Goal: Information Seeking & Learning: Check status

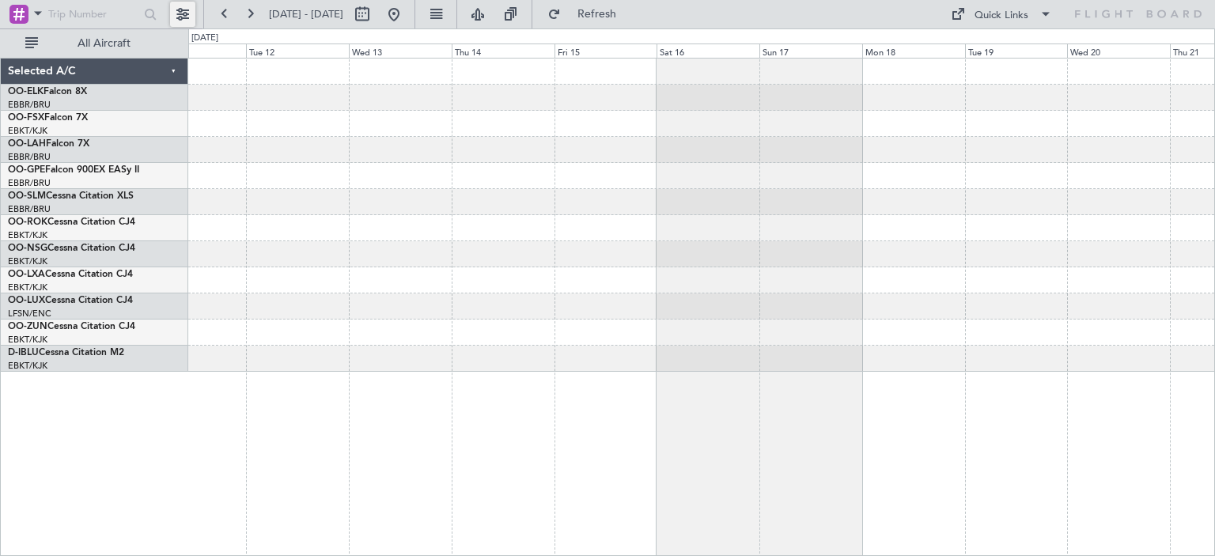
click at [177, 14] on button at bounding box center [182, 14] width 25 height 25
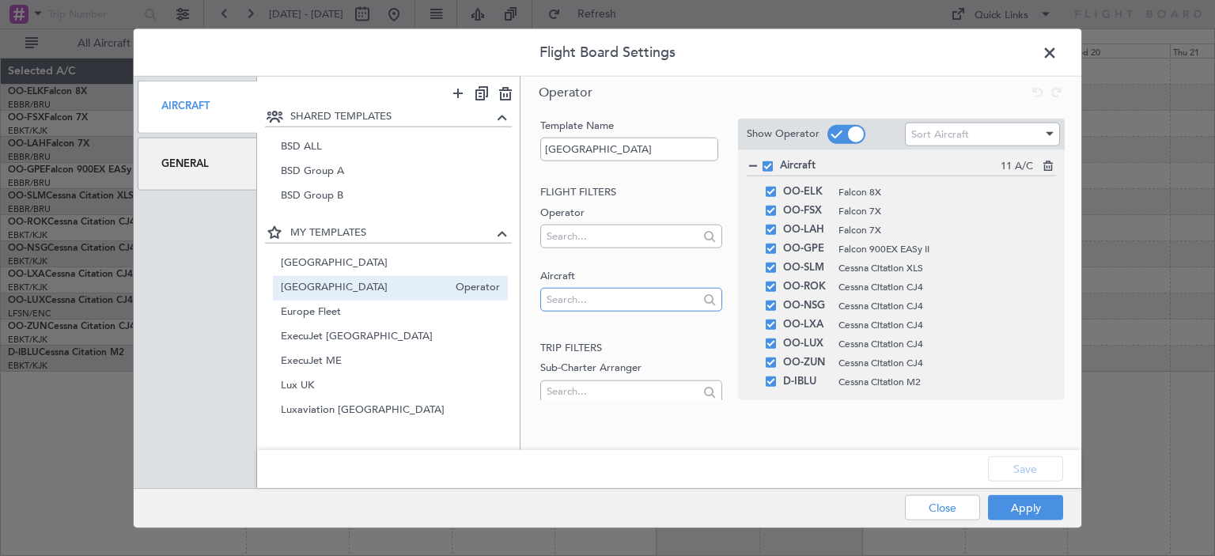
click at [582, 293] on input "text" at bounding box center [622, 299] width 151 height 24
type input "aoa"
click at [607, 322] on span "LX-AOA" at bounding box center [625, 324] width 144 height 24
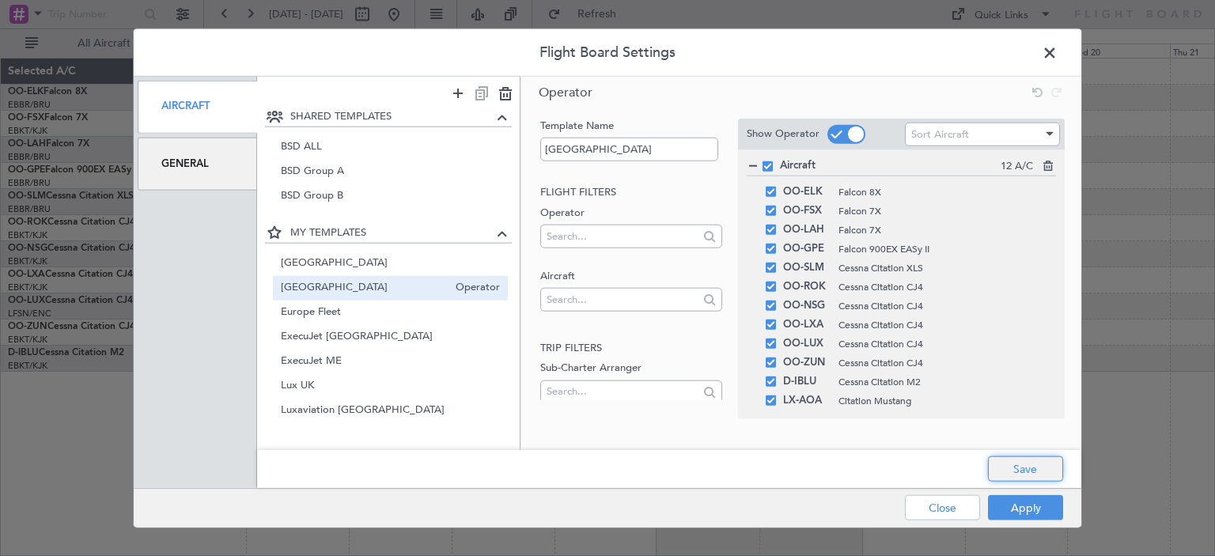
click at [1022, 469] on button "Save" at bounding box center [1025, 468] width 75 height 25
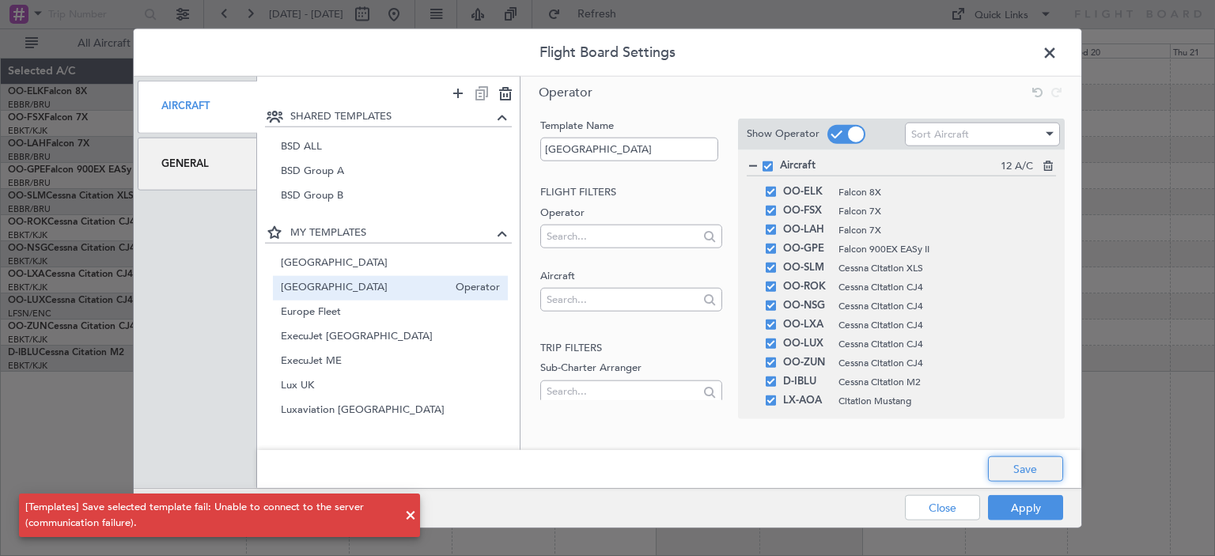
click at [1031, 469] on button "Save" at bounding box center [1025, 468] width 75 height 25
click at [1024, 505] on div "Apply Close" at bounding box center [953, 508] width 230 height 39
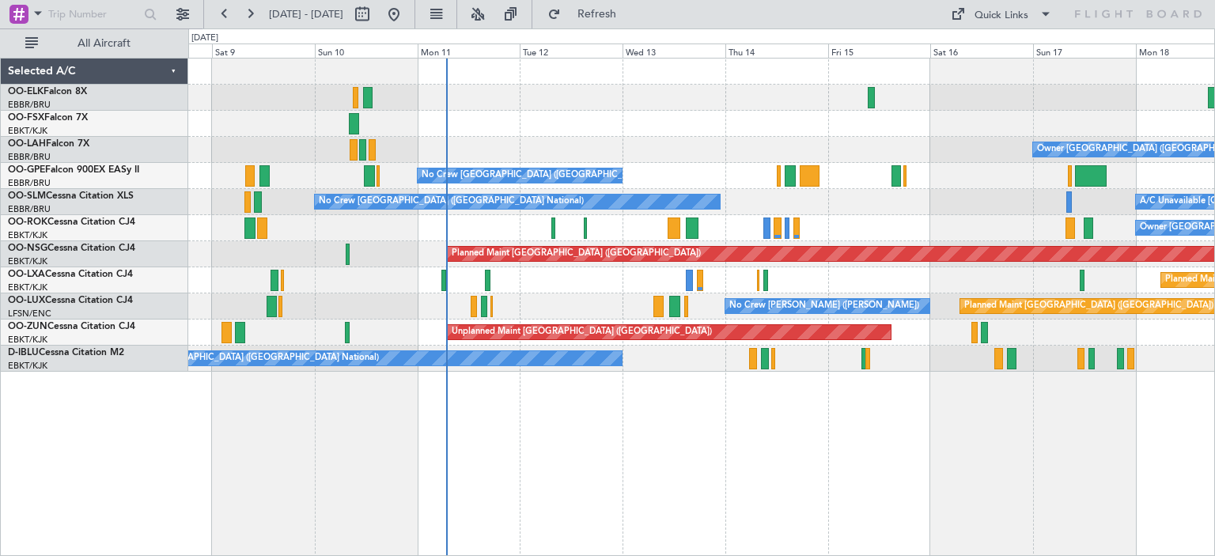
click at [645, 244] on div "Owner [GEOGRAPHIC_DATA] ([GEOGRAPHIC_DATA] National) Planned Maint [GEOGRAPHIC_…" at bounding box center [701, 215] width 1026 height 313
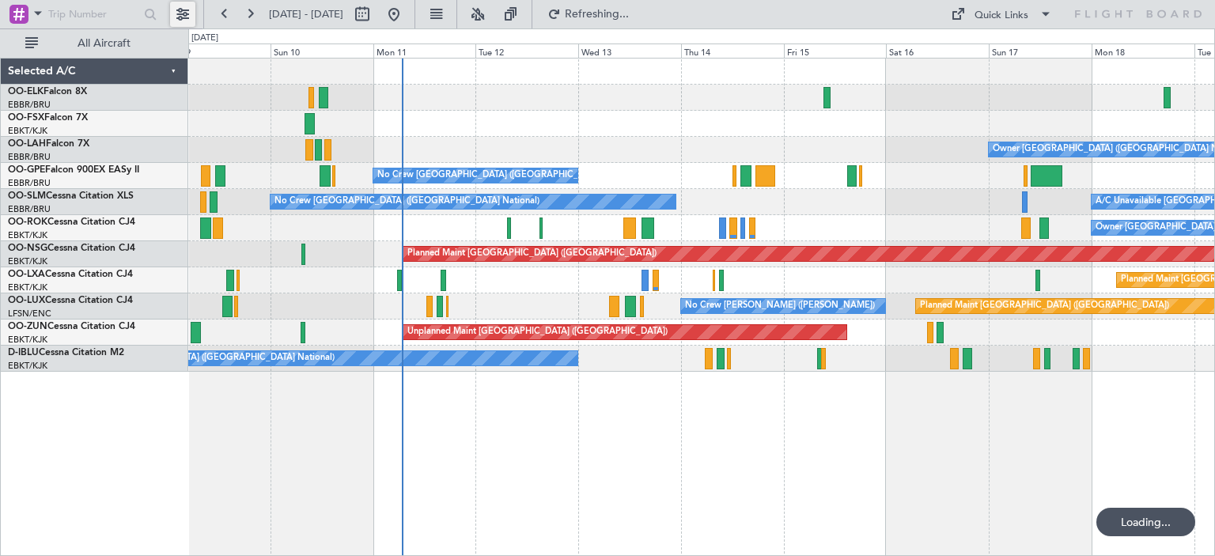
click at [174, 9] on button at bounding box center [182, 14] width 25 height 25
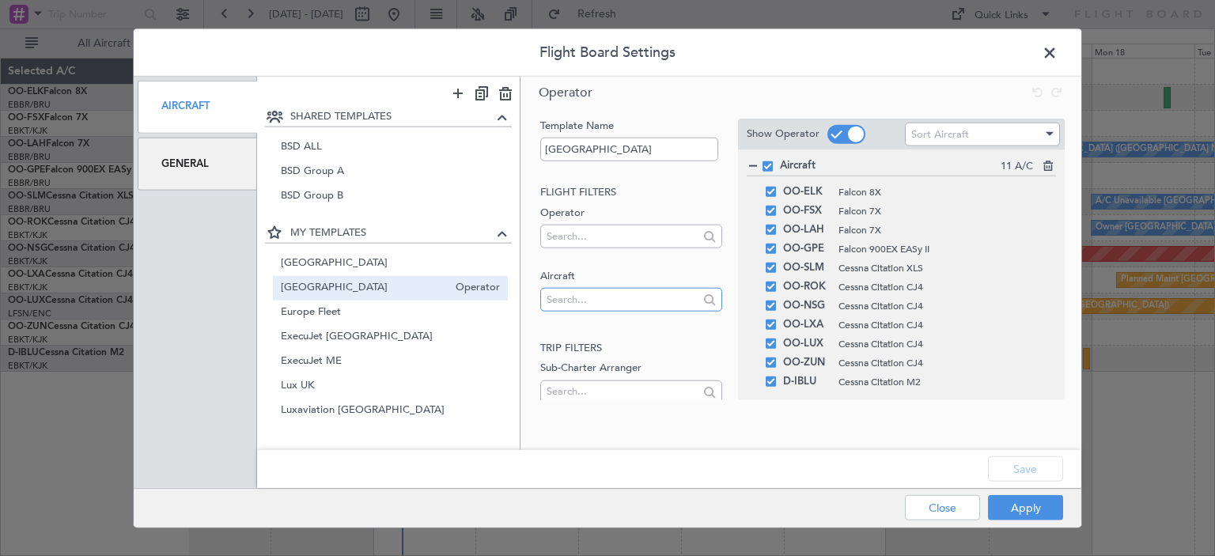
click at [569, 304] on input "text" at bounding box center [622, 299] width 151 height 24
type input "aoa"
click at [572, 331] on span "LX-AOA" at bounding box center [625, 324] width 144 height 24
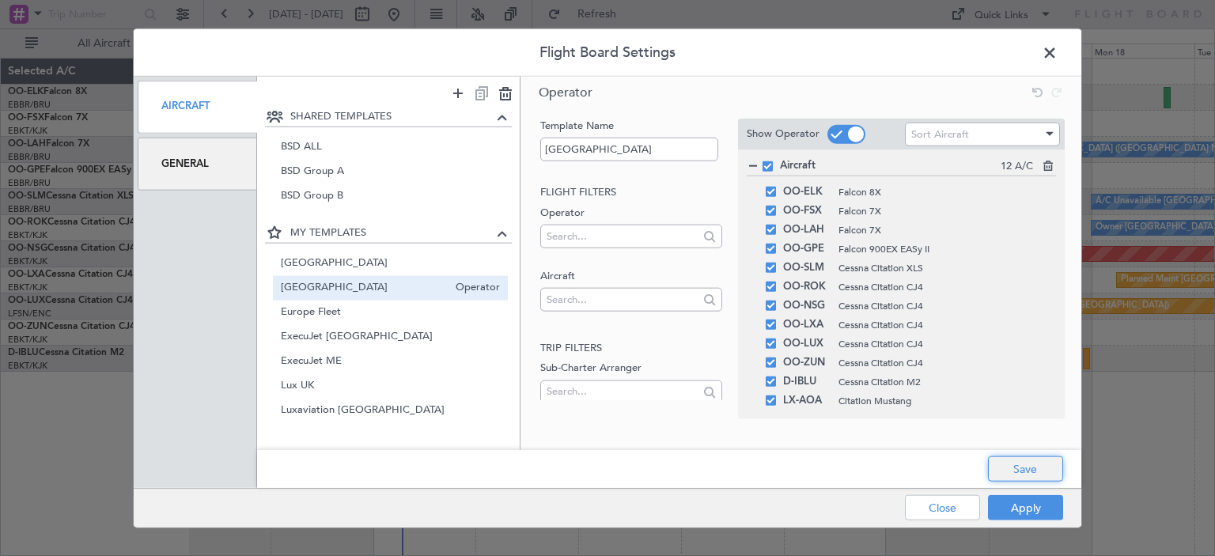
click at [1025, 471] on button "Save" at bounding box center [1025, 468] width 75 height 25
click at [1019, 505] on button "Apply" at bounding box center [1025, 507] width 75 height 25
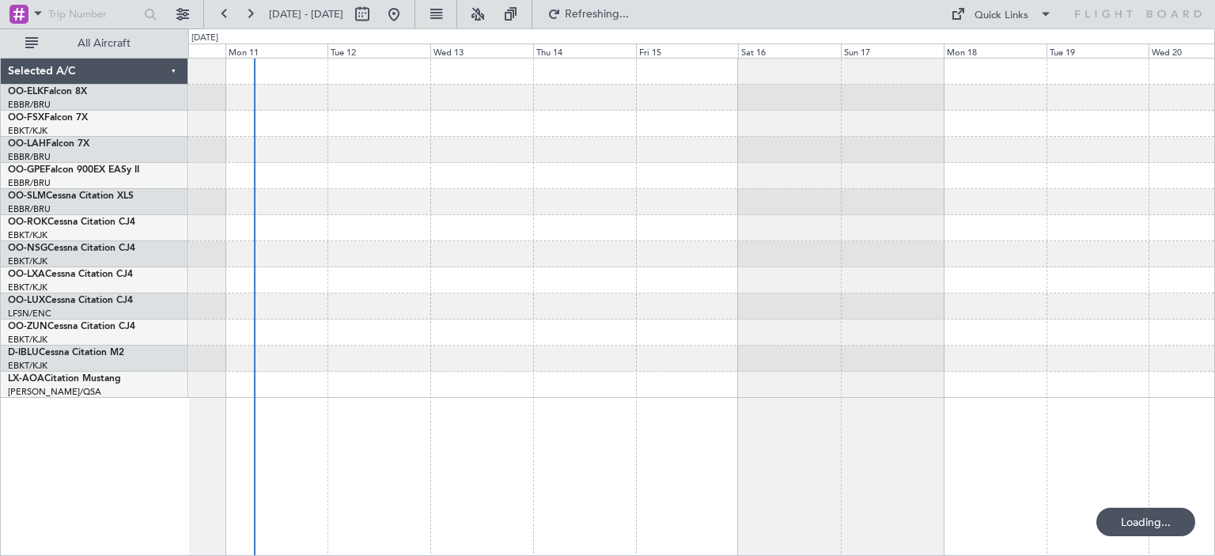
click at [603, 284] on div at bounding box center [701, 228] width 1026 height 339
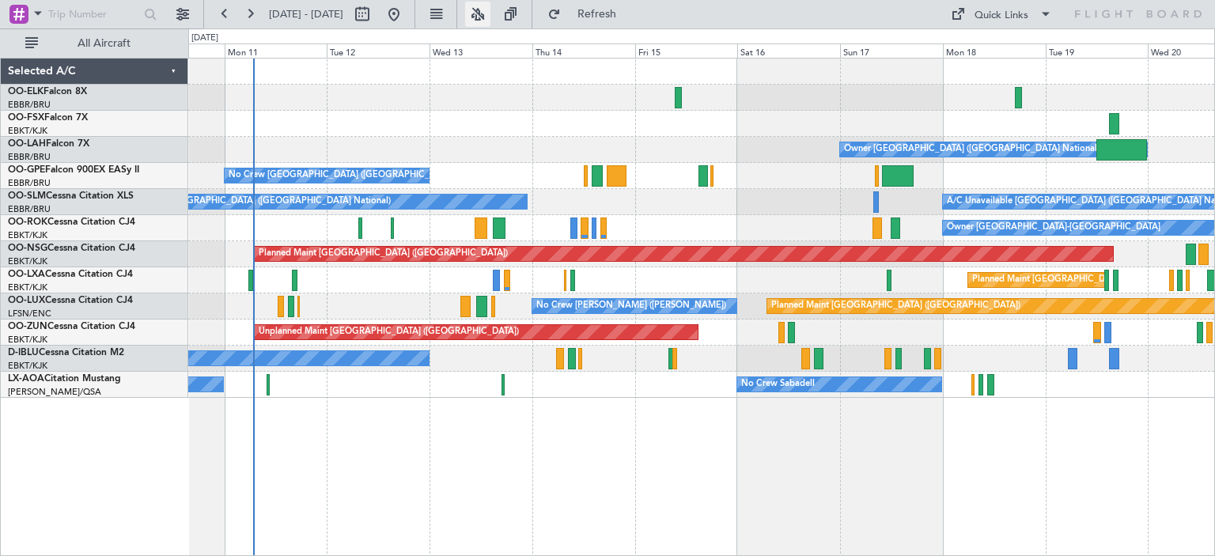
click at [490, 13] on button at bounding box center [477, 14] width 25 height 25
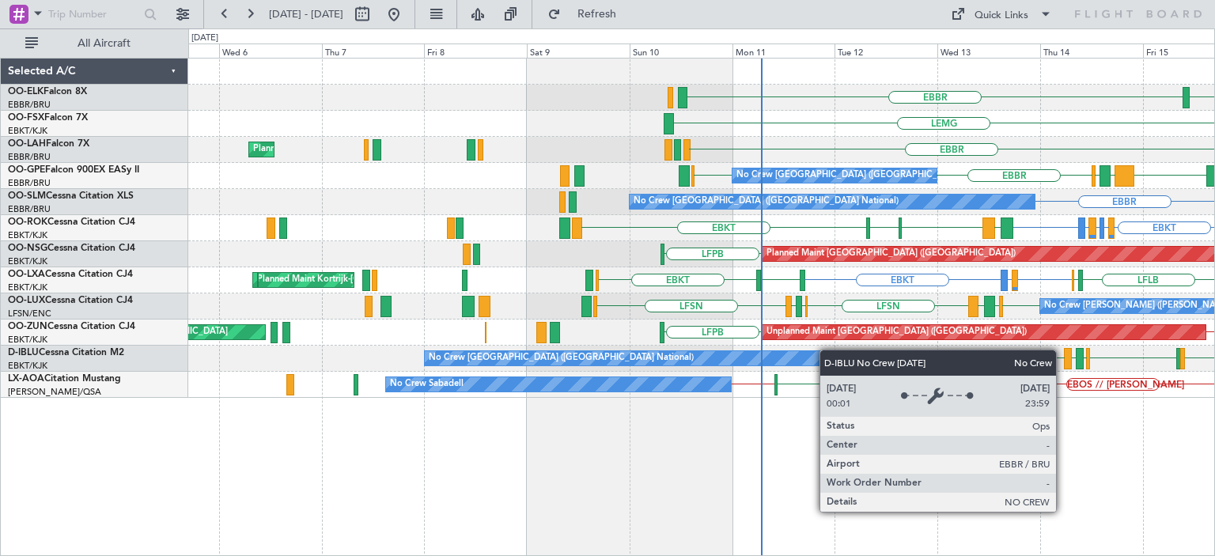
click at [845, 351] on div "LFMN [GEOGRAPHIC_DATA] [GEOGRAPHIC_DATA] [GEOGRAPHIC_DATA] Planned Maint [GEOGR…" at bounding box center [701, 228] width 1026 height 339
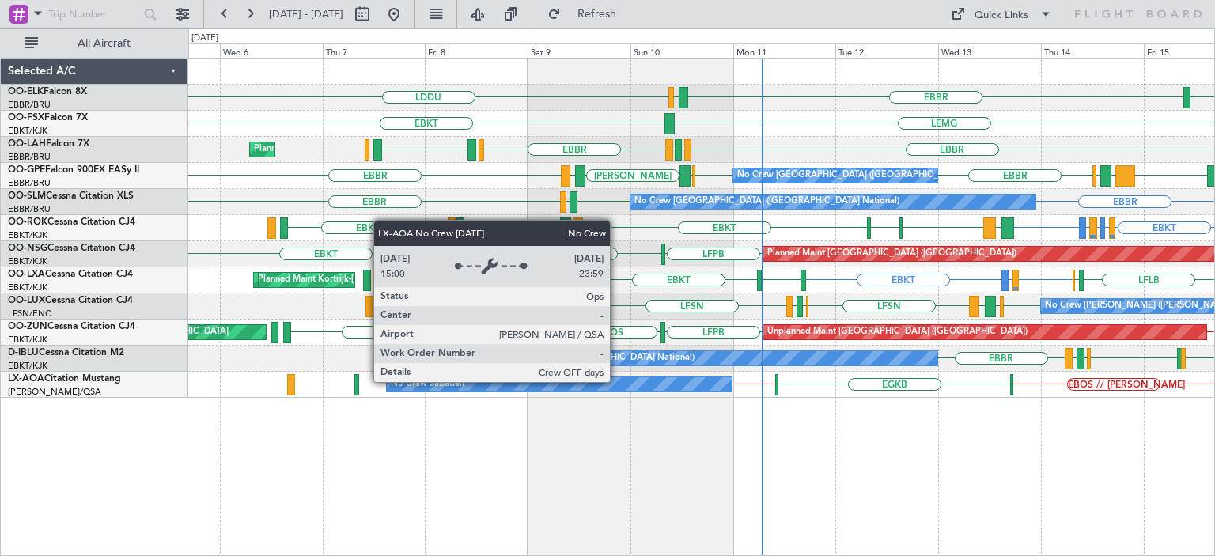
click at [617, 381] on div "No Crew Sabadell" at bounding box center [559, 384] width 345 height 14
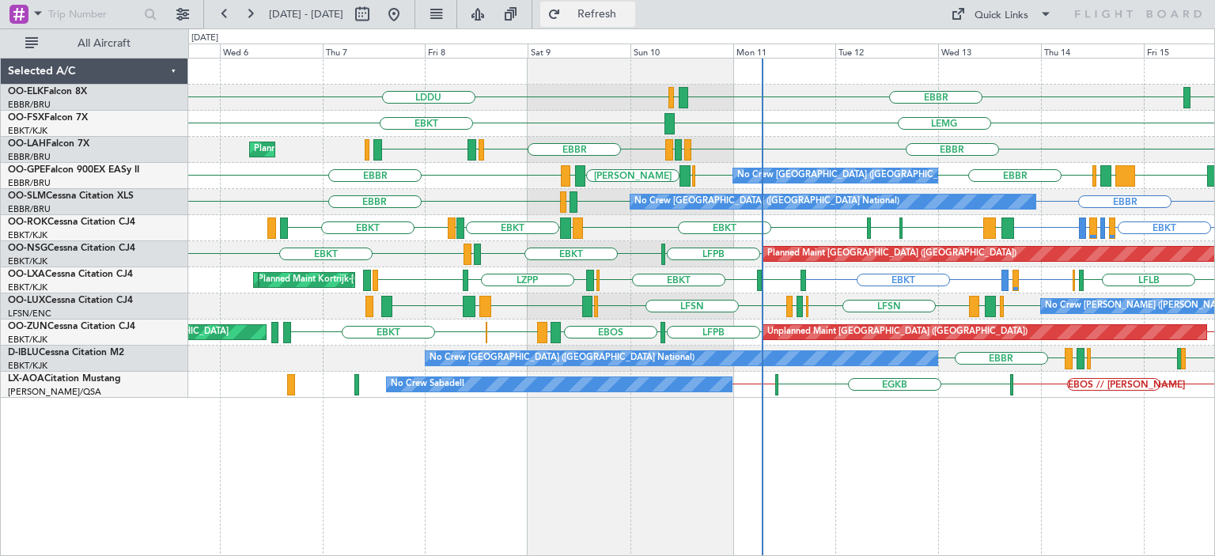
click at [626, 12] on span "Refresh" at bounding box center [597, 14] width 66 height 11
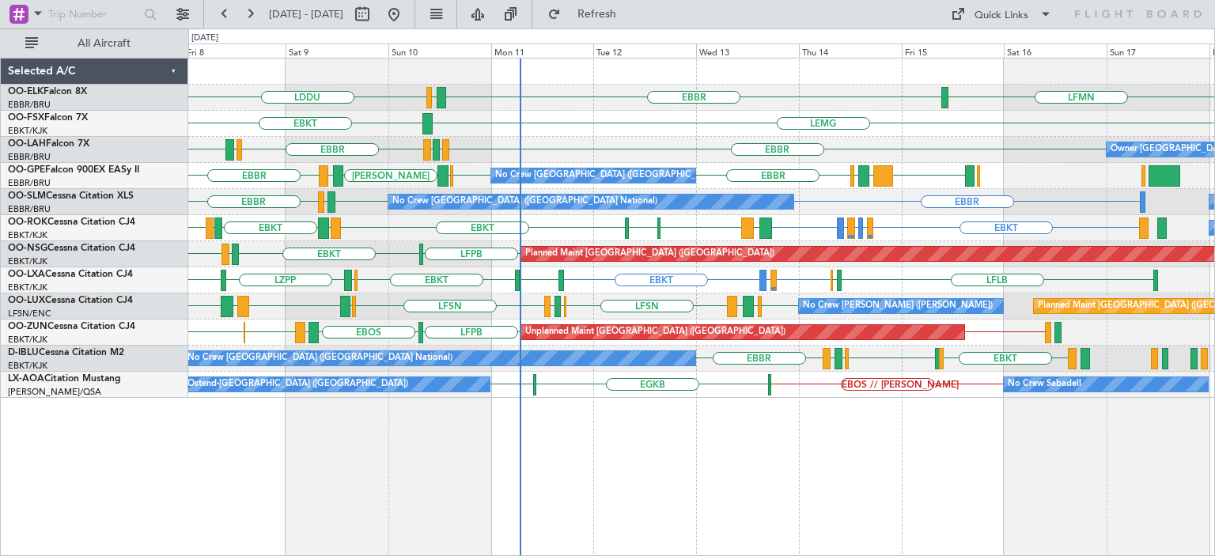
click at [744, 264] on div "LFMN [GEOGRAPHIC_DATA] LIRI LDDU [GEOGRAPHIC_DATA] EBKT [GEOGRAPHIC_DATA] EGPF …" at bounding box center [701, 228] width 1026 height 339
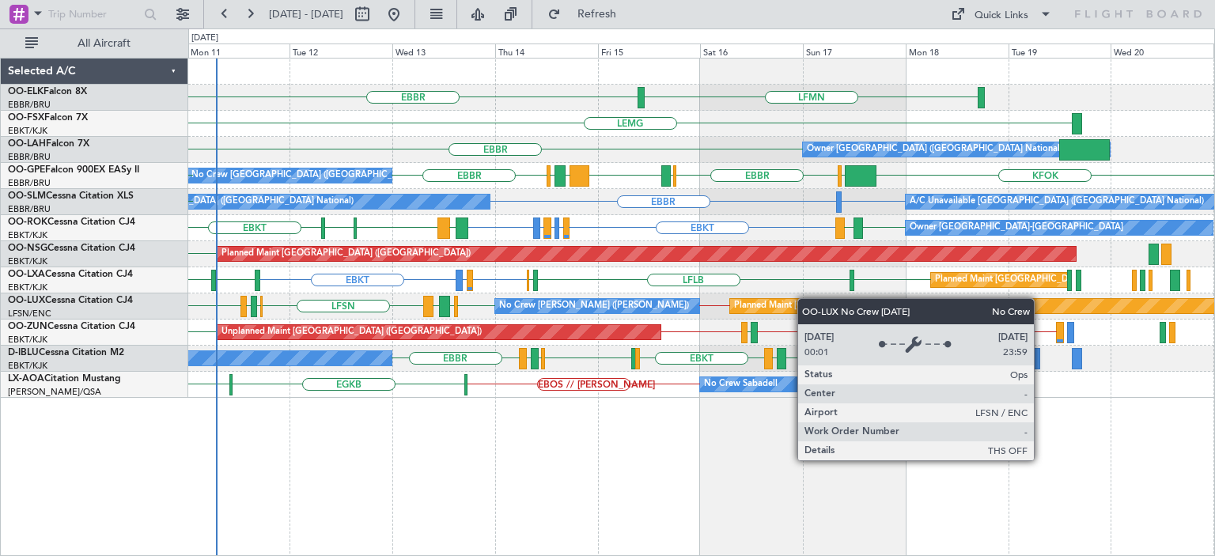
click at [624, 310] on div "LFMN [GEOGRAPHIC_DATA] LIRI LDDU [GEOGRAPHIC_DATA] EBKT Owner [GEOGRAPHIC_DATA]…" at bounding box center [701, 228] width 1026 height 339
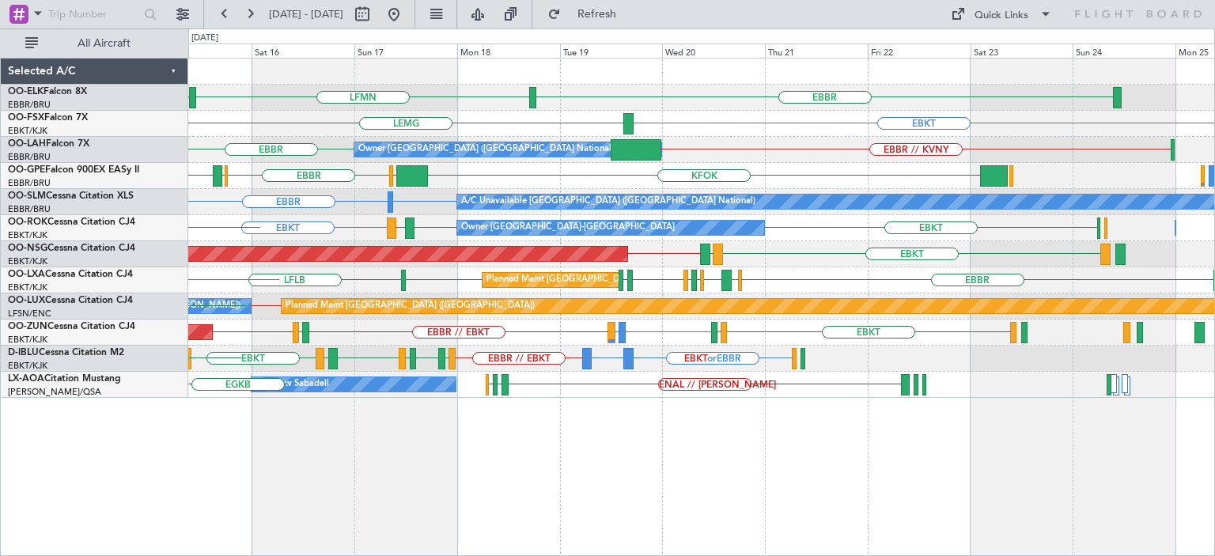
click at [402, 316] on div "LFMN [GEOGRAPHIC_DATA] [GEOGRAPHIC_DATA] EBKT [GEOGRAPHIC_DATA] [GEOGRAPHIC_DAT…" at bounding box center [701, 228] width 1026 height 339
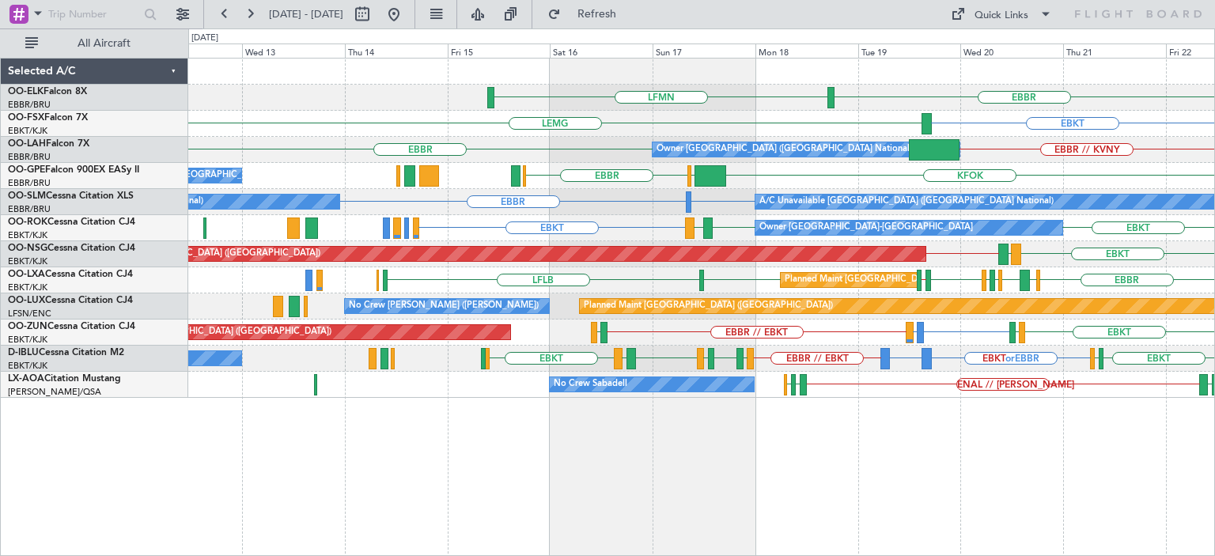
click at [782, 293] on div "EBBR LFMN LEPA EBKT [GEOGRAPHIC_DATA] EBBR // KVNY [GEOGRAPHIC_DATA] Owner [GEO…" at bounding box center [701, 228] width 1026 height 339
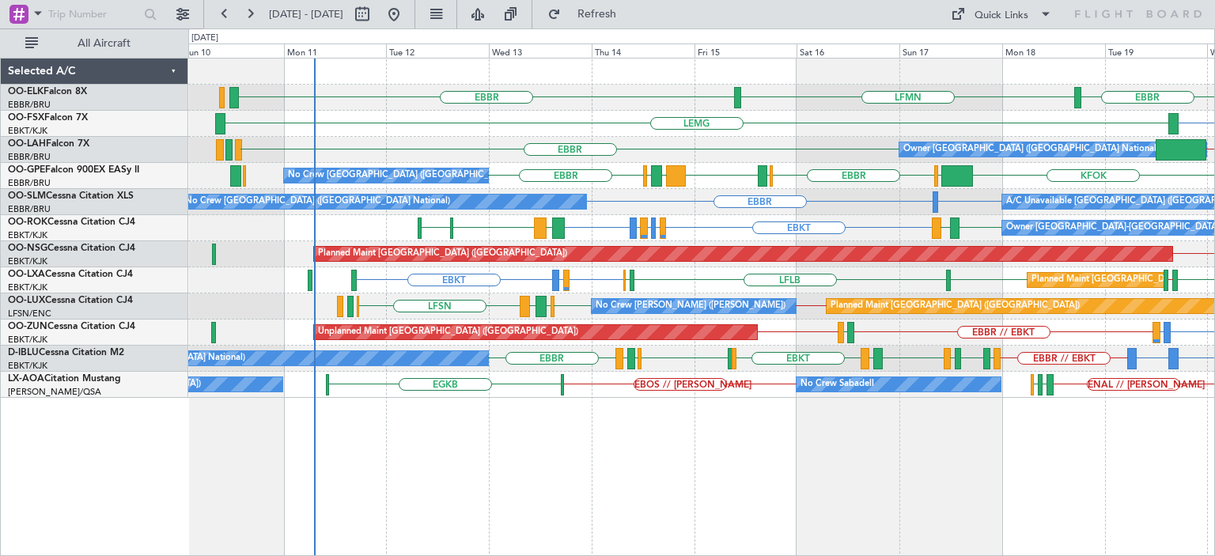
click at [521, 293] on div "EBBR LFMN [GEOGRAPHIC_DATA] EBKT [GEOGRAPHIC_DATA] EBBR // KVNY [GEOGRAPHIC_DAT…" at bounding box center [701, 228] width 1026 height 339
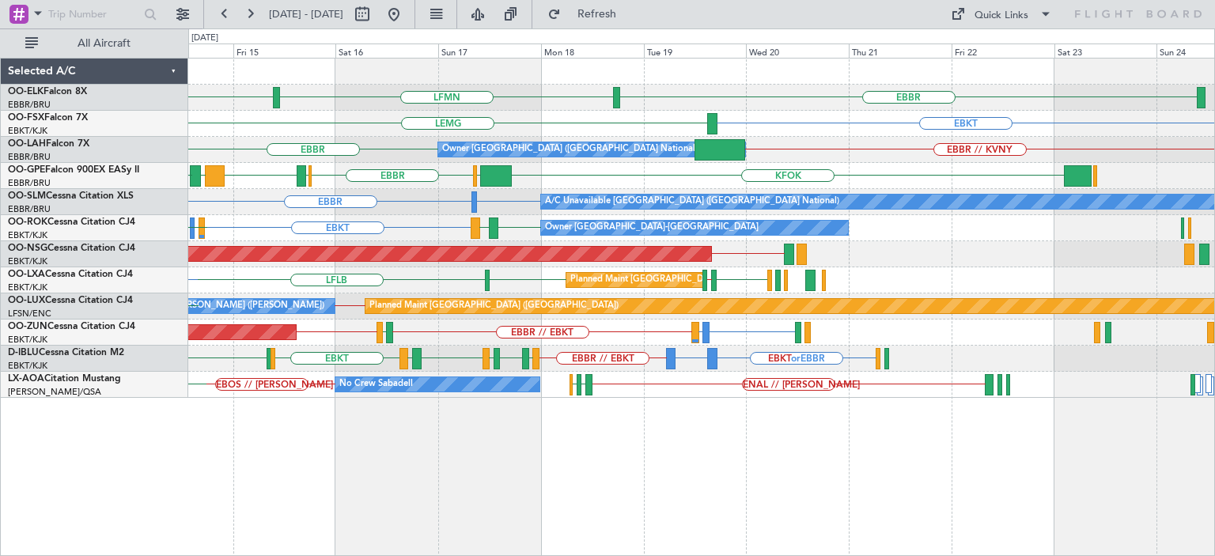
click at [406, 347] on div "EBBR // EBKT EBKT or EBBR EPWA or EBBR LFMT LFSN LFMT EBKT LFKF EBKT EBKT EHBK …" at bounding box center [701, 359] width 1026 height 26
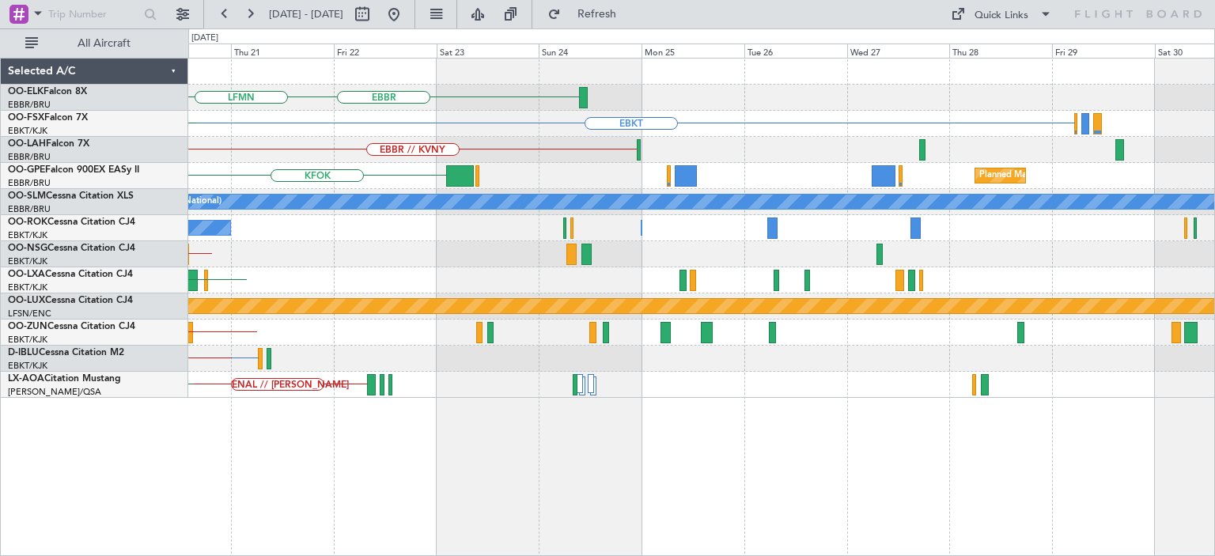
click at [386, 346] on div "EBKT or EBBR EPWA or EBBR EBBR // EBKT" at bounding box center [701, 359] width 1026 height 26
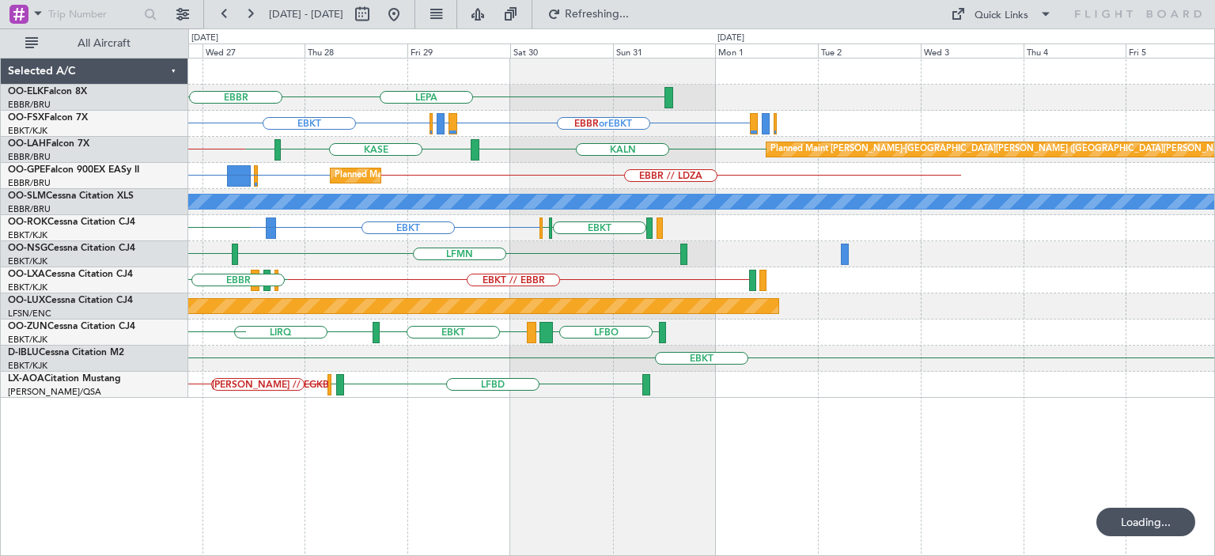
click at [370, 328] on div "LFBO LRAR EBKT LIRQ EBKT LEBZ EBKT LOWS [GEOGRAPHIC_DATA]" at bounding box center [701, 333] width 1026 height 26
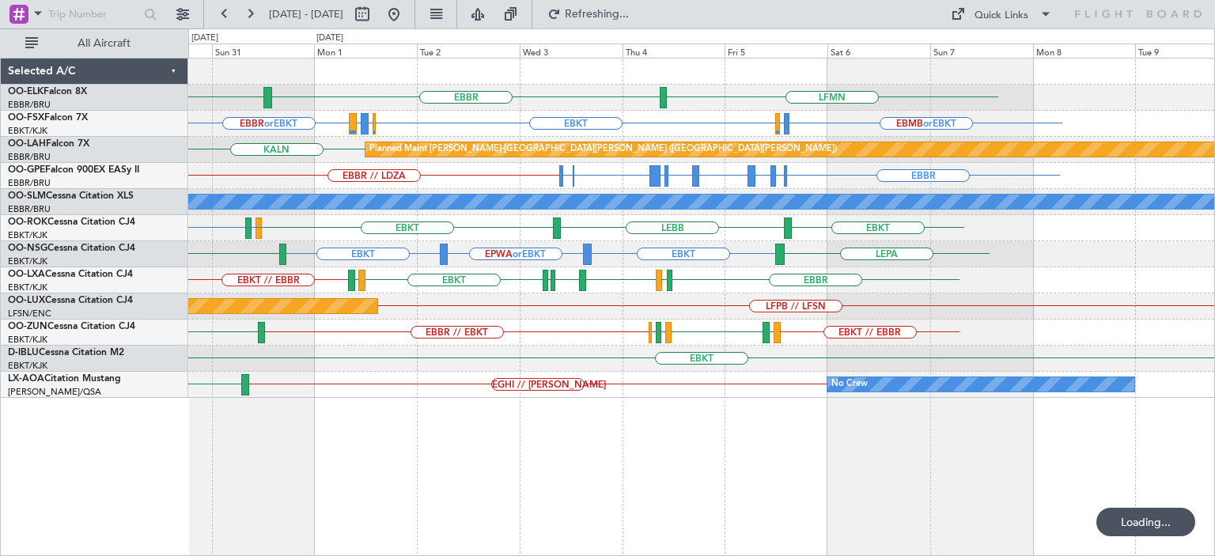
click at [388, 350] on div "EBKT" at bounding box center [701, 359] width 1026 height 26
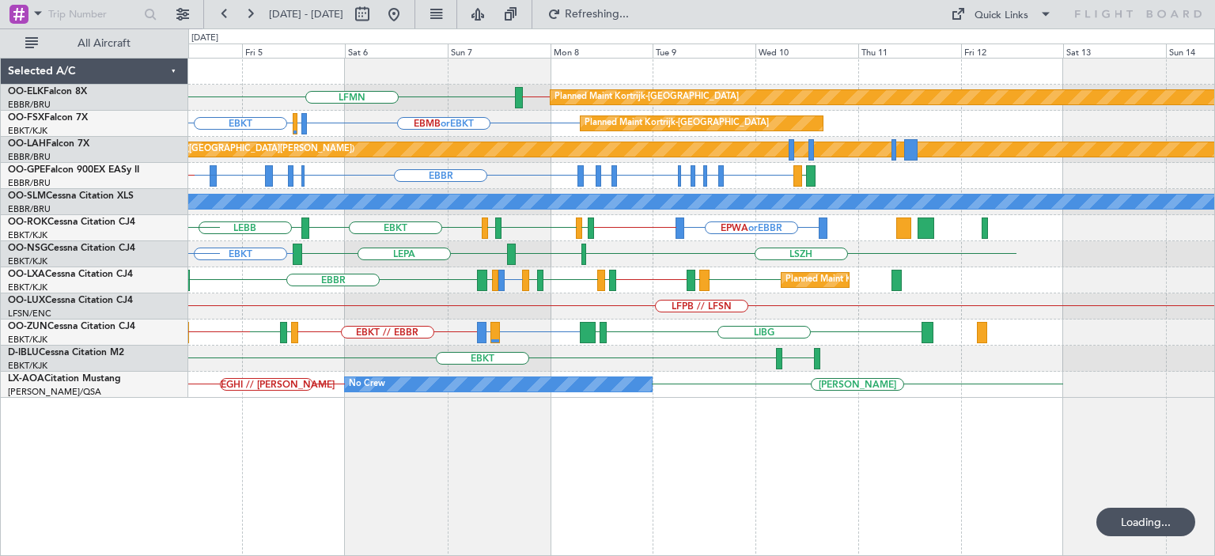
click at [398, 274] on div "Planned Maint Kortrijk-[GEOGRAPHIC_DATA] LFMN EBBR // EBKT [GEOGRAPHIC_DATA] Pl…" at bounding box center [701, 228] width 1026 height 339
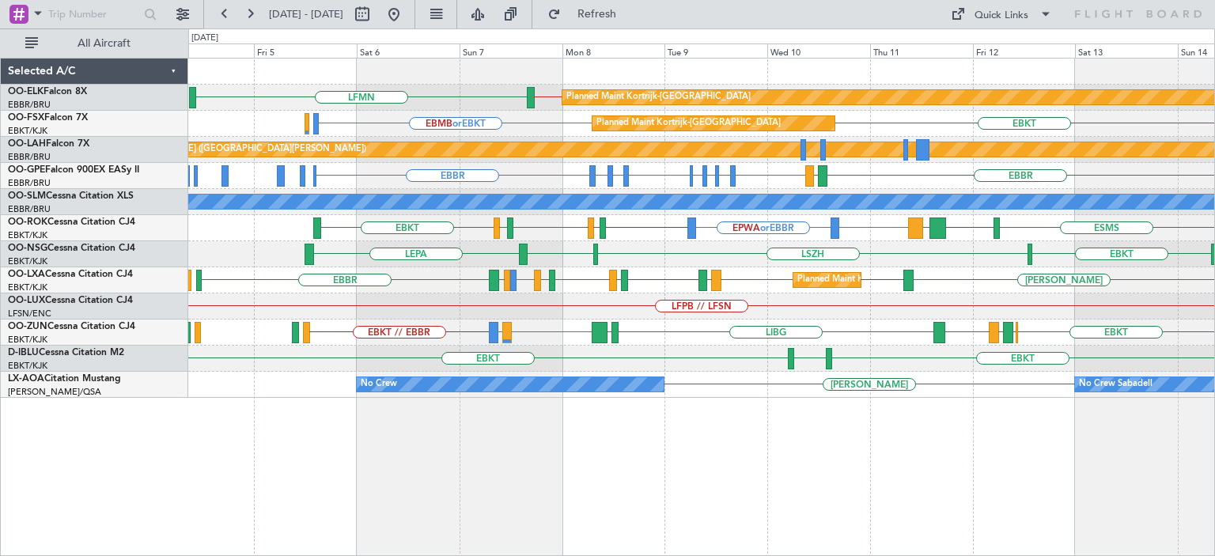
click at [1092, 350] on div "Planned Maint Kortrijk-[GEOGRAPHIC_DATA] LFMN EBBR // EBKT Planned Maint [GEOGR…" at bounding box center [701, 228] width 1026 height 339
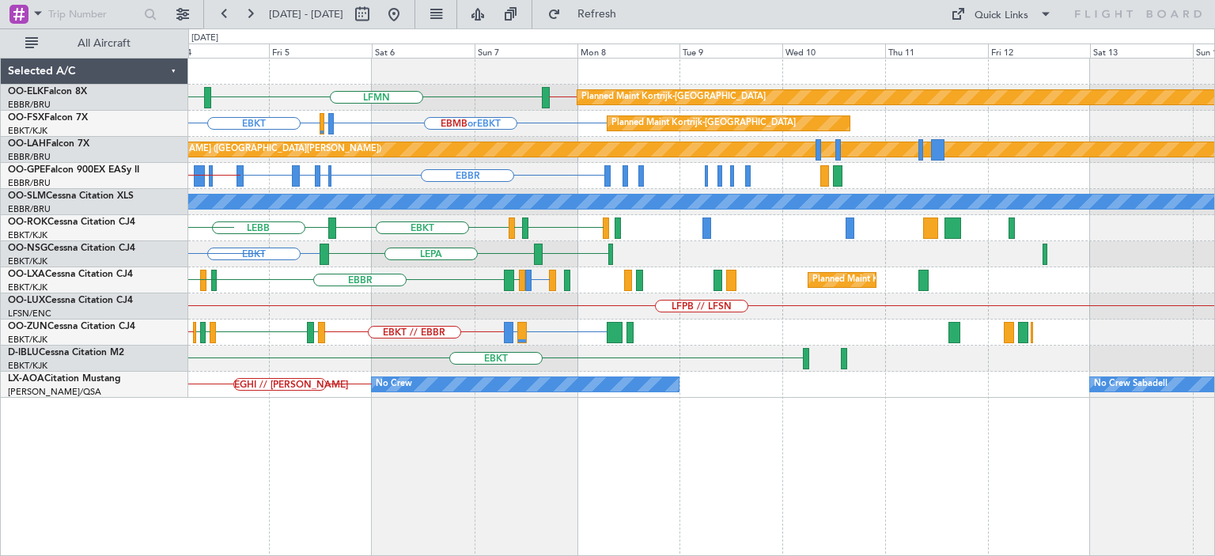
click at [318, 312] on div "LFPB // LFSN" at bounding box center [701, 306] width 1026 height 26
click at [271, 310] on div "LFPB // LFSN" at bounding box center [701, 306] width 1026 height 26
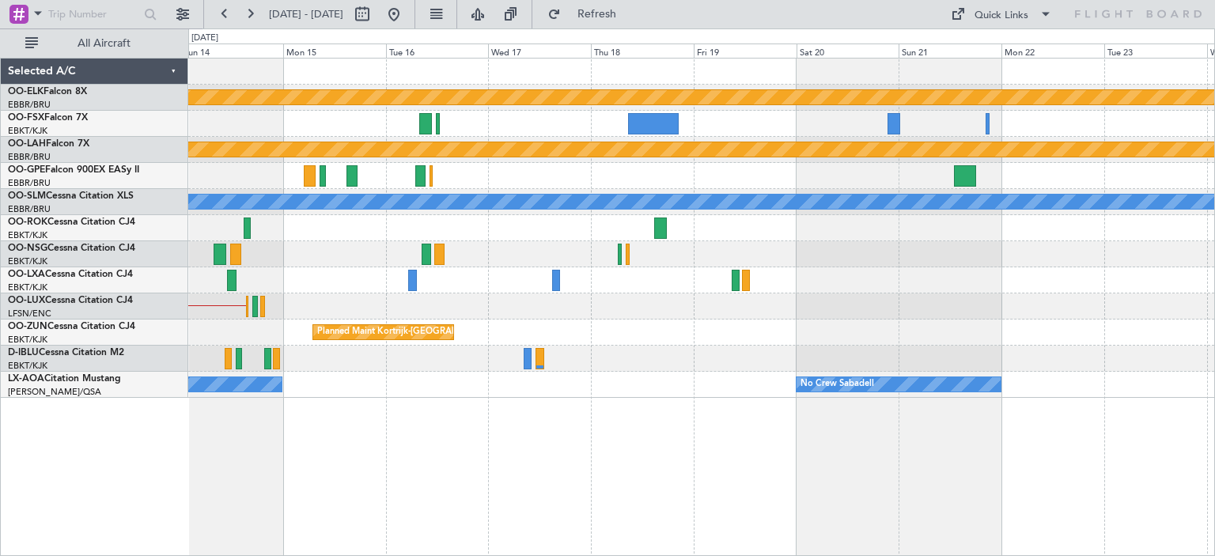
click at [374, 302] on div "LFPB // LFSN" at bounding box center [701, 306] width 1026 height 26
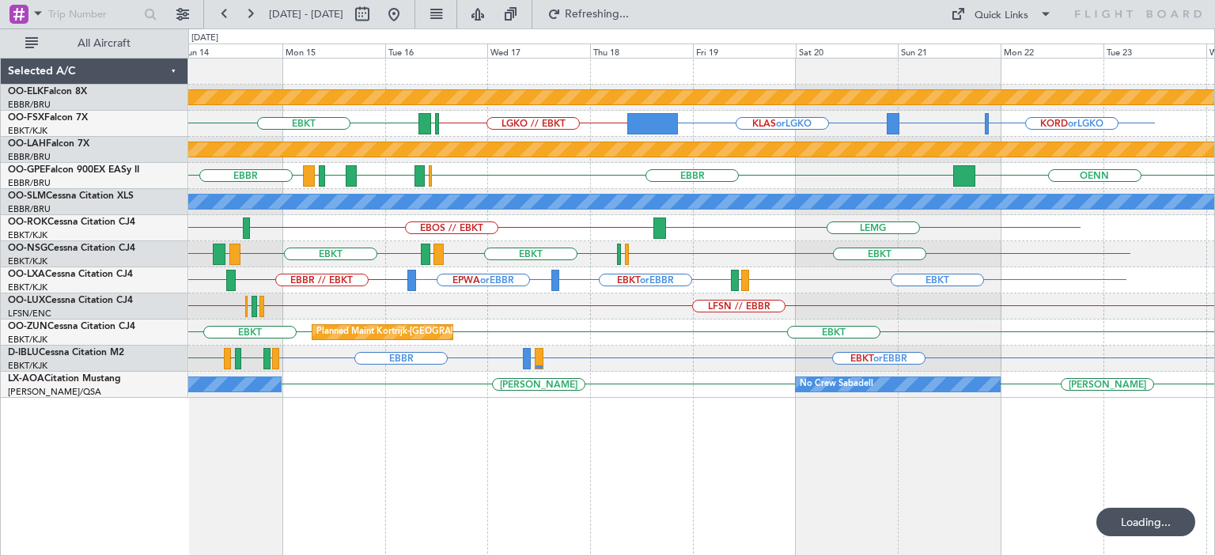
click at [305, 301] on div "Planned Maint Kortrijk-[GEOGRAPHIC_DATA] LGKO // EBKT KORD or LGKO KCMI or LGKO…" at bounding box center [701, 228] width 1026 height 339
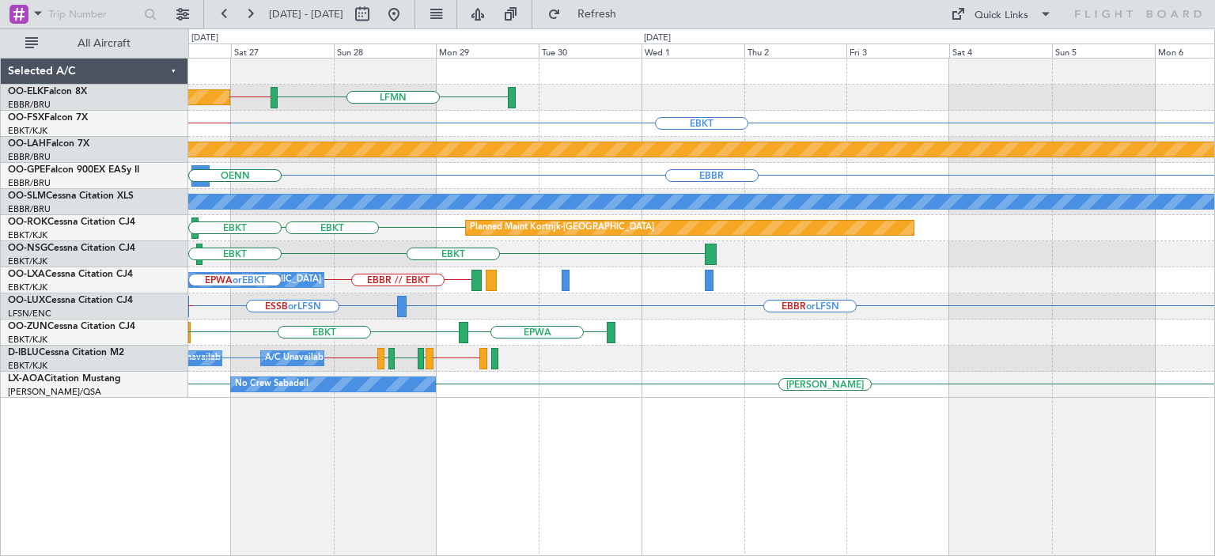
click at [309, 309] on div "EBBR or LFSN ESSB or LFSN LFSN // EBBR" at bounding box center [701, 306] width 1026 height 26
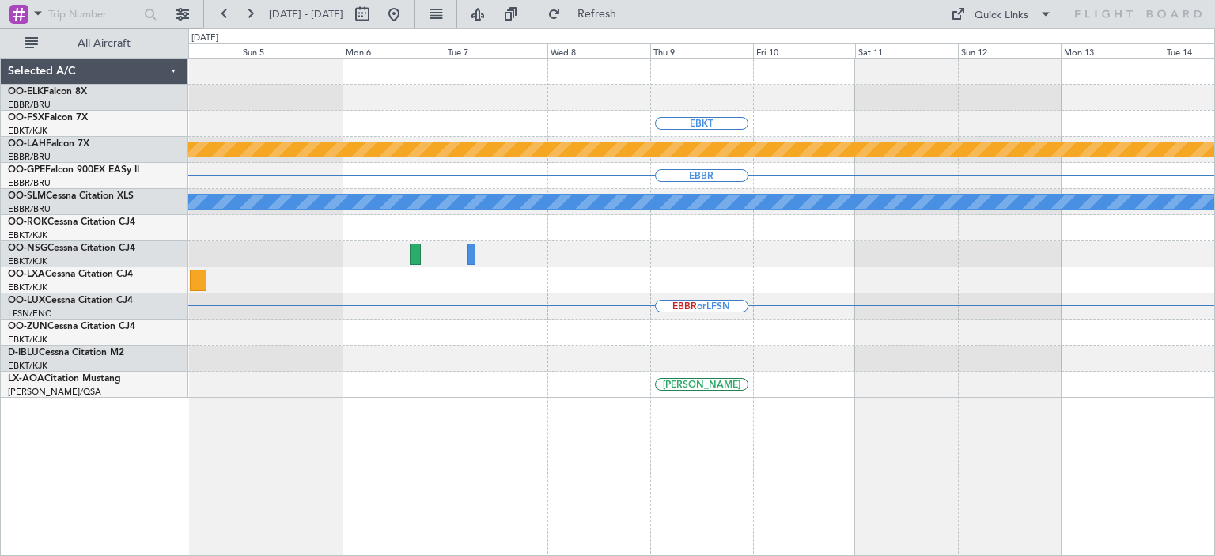
click at [335, 305] on div "EBBR or LFSN" at bounding box center [701, 306] width 1026 height 26
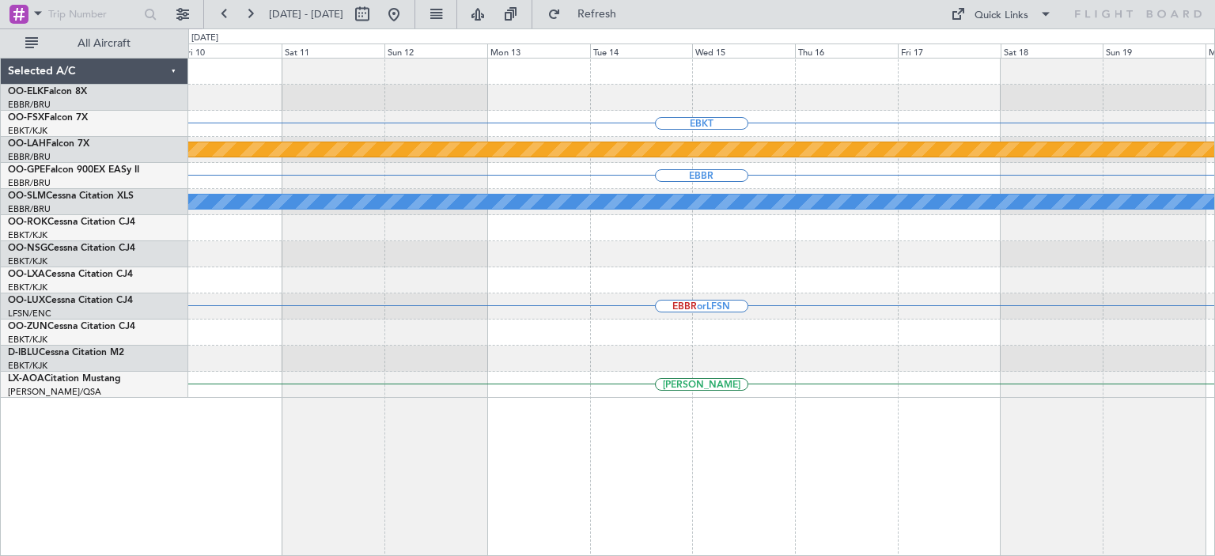
click at [1196, 342] on div "EBKT Planned [GEOGRAPHIC_DATA][PERSON_NAME]-[GEOGRAPHIC_DATA][PERSON_NAME] ([GE…" at bounding box center [701, 228] width 1026 height 339
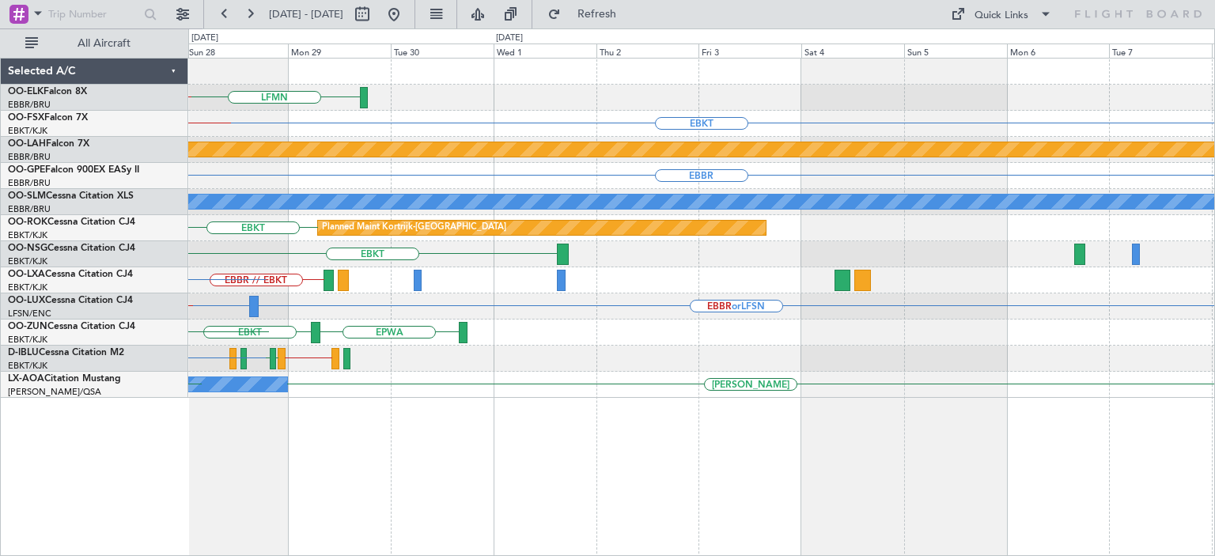
click at [1049, 382] on div "LFMN EBKT // EBBR Planned Maint [GEOGRAPHIC_DATA]-[GEOGRAPHIC_DATA] EBKT EBKT /…" at bounding box center [701, 228] width 1026 height 339
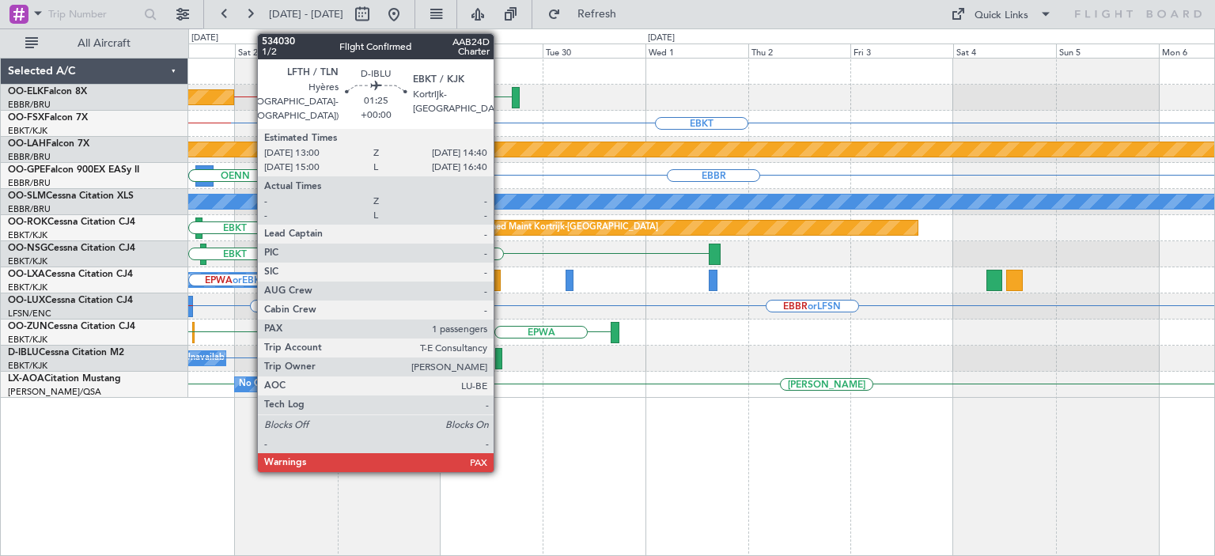
click at [503, 355] on div at bounding box center [499, 358] width 8 height 21
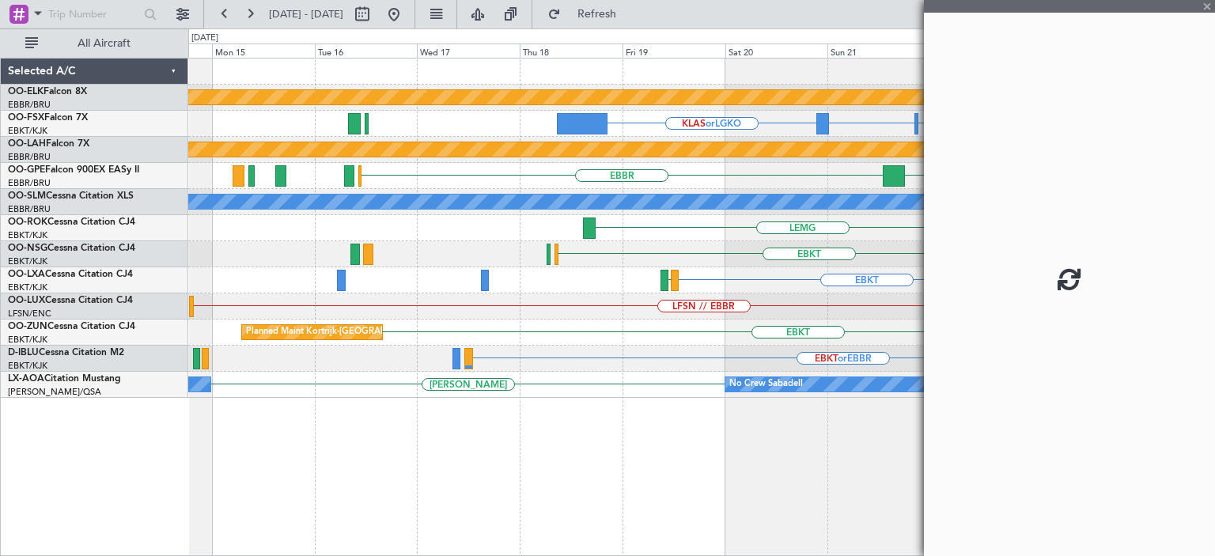
click at [1003, 339] on fb-app "[DATE] - [DATE] Refresh Quick Links All Aircraft Planned Maint [GEOGRAPHIC_DATA…" at bounding box center [607, 284] width 1215 height 544
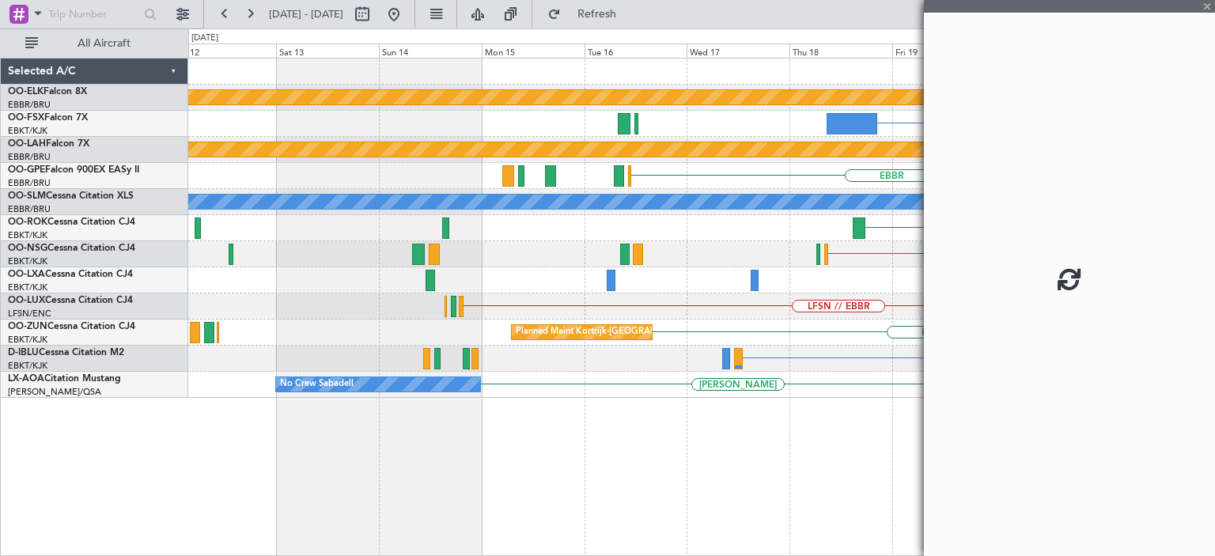
click at [638, 307] on div "LFSN // EBBR" at bounding box center [701, 306] width 1026 height 26
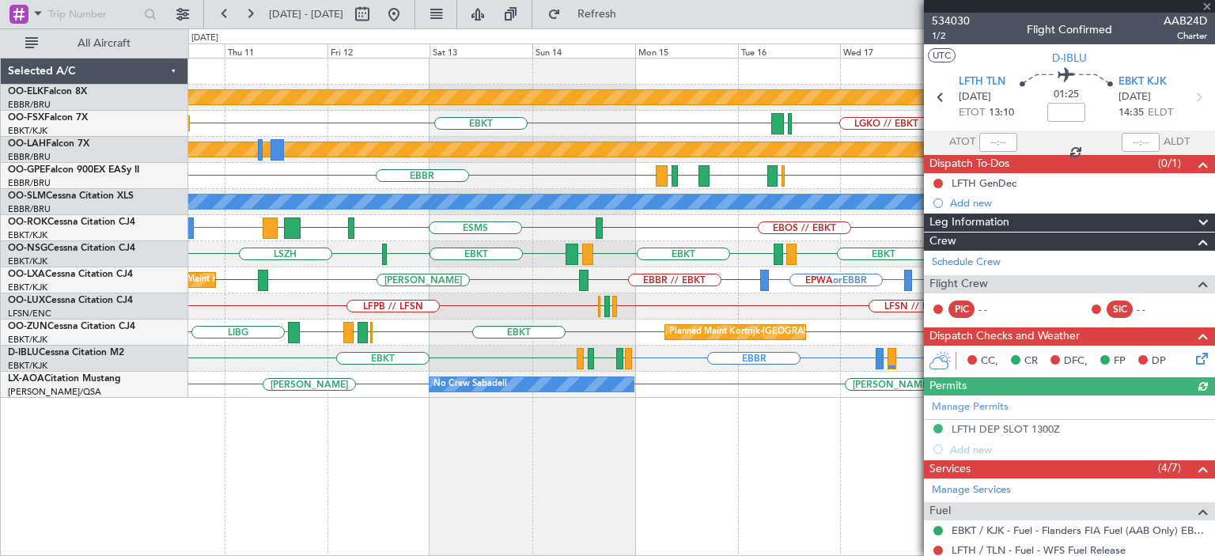
click at [1209, 6] on div at bounding box center [1069, 6] width 291 height 13
click at [1205, 6] on span at bounding box center [1207, 7] width 16 height 14
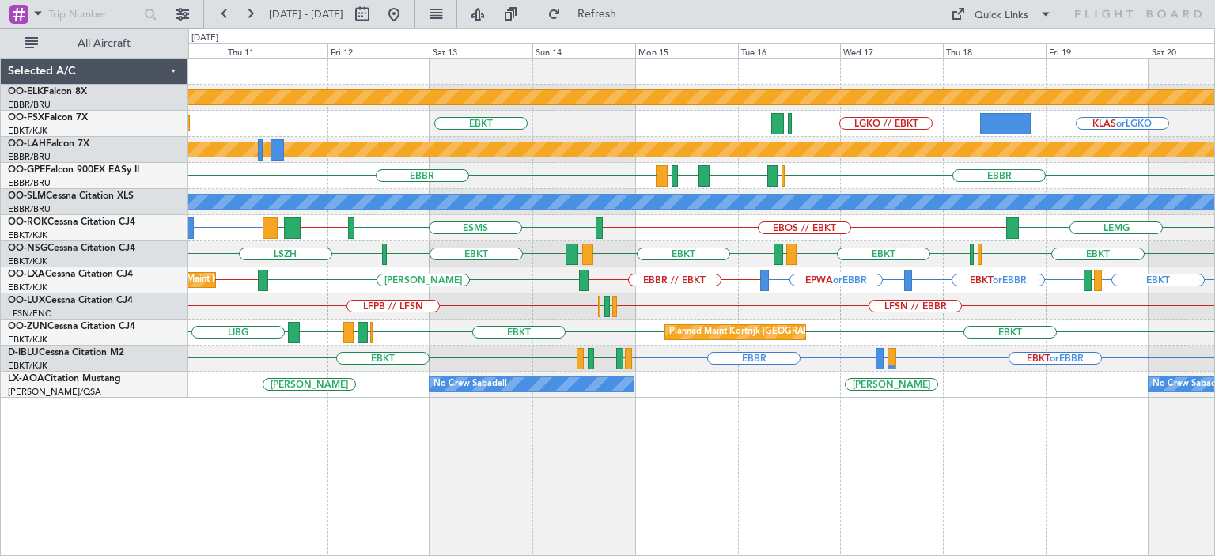
type input "0"
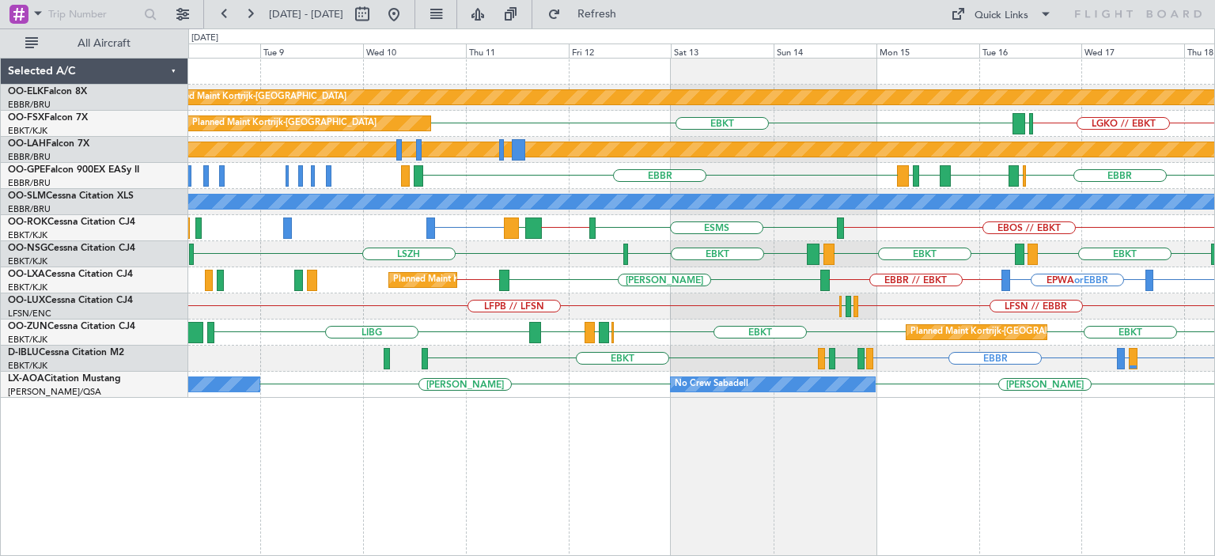
click at [919, 319] on div "Planned Maint Kortrijk-[GEOGRAPHIC_DATA] LGKO // EBKT EBKT LGAV Planned Maint […" at bounding box center [701, 228] width 1026 height 339
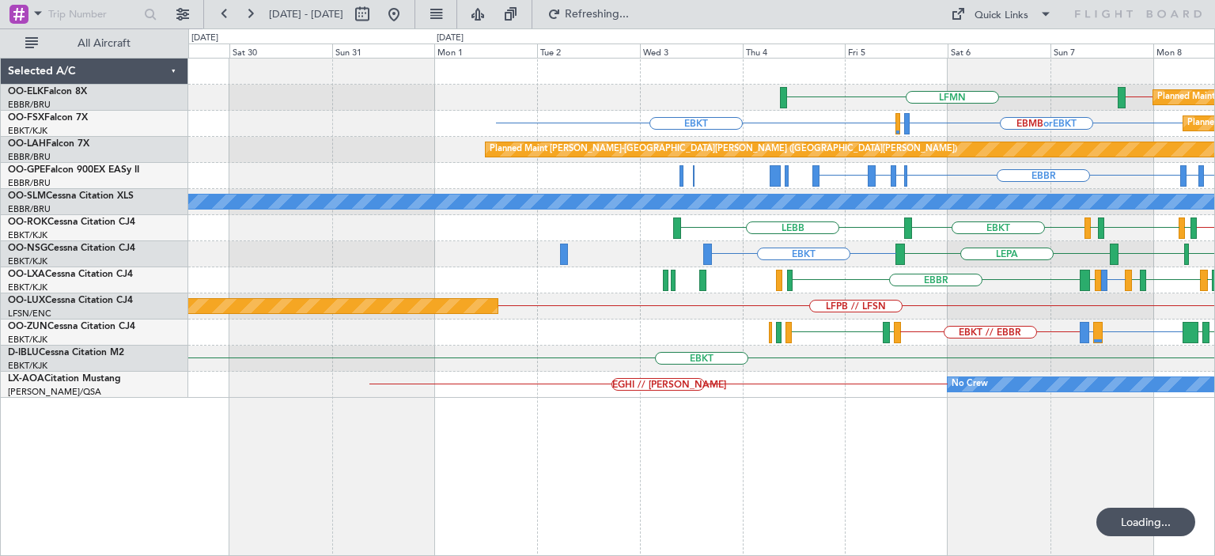
click at [949, 331] on div "LFMN EBBR // EBKT Planned Maint [GEOGRAPHIC_DATA]-[GEOGRAPHIC_DATA] EBKT EBMB o…" at bounding box center [701, 228] width 1026 height 339
